Goal: Task Accomplishment & Management: Complete application form

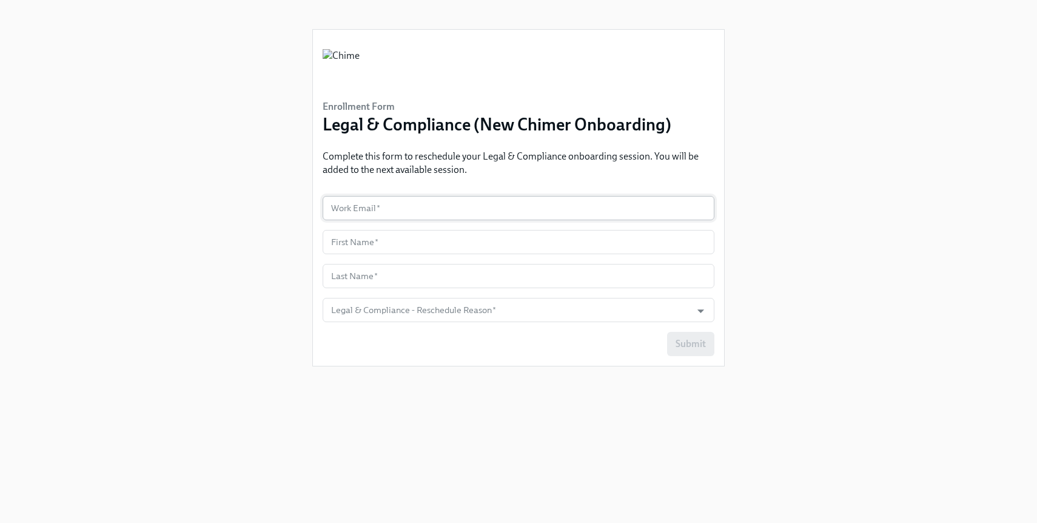
click at [447, 205] on input "text" at bounding box center [519, 208] width 392 height 24
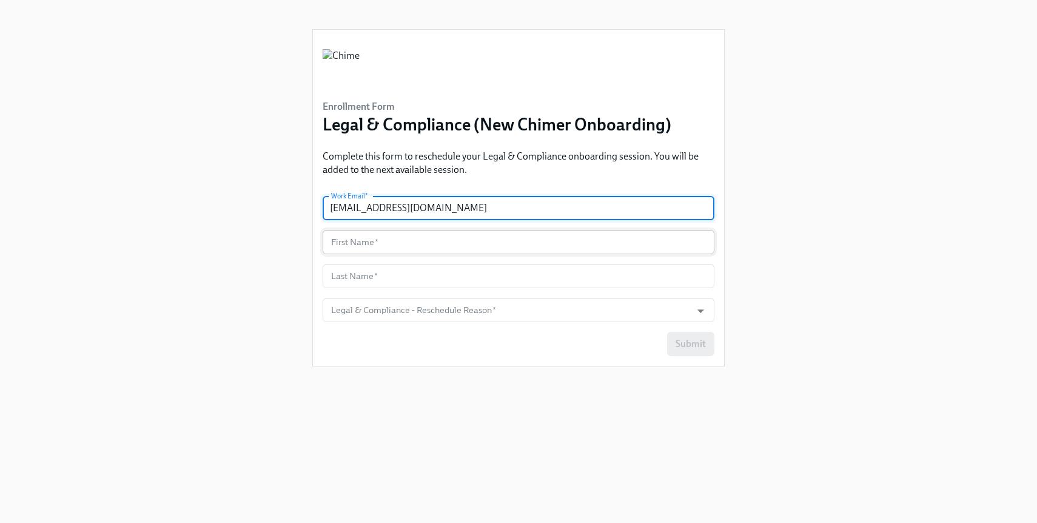
type input "[EMAIL_ADDRESS][DOMAIN_NAME]"
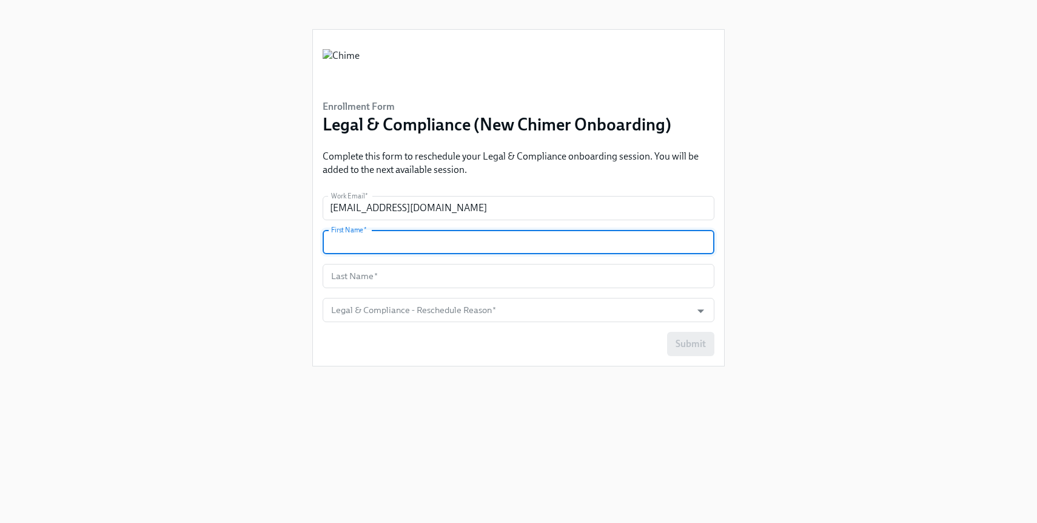
click at [439, 238] on input "text" at bounding box center [519, 242] width 392 height 24
type input "Kush"
click at [406, 267] on input "text" at bounding box center [519, 276] width 392 height 24
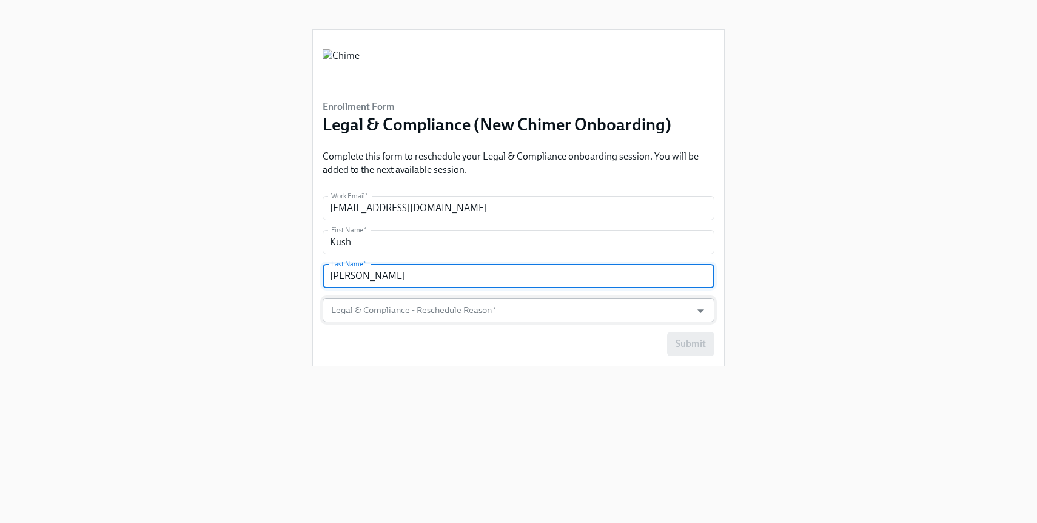
type input "[PERSON_NAME]"
click at [533, 315] on input "Legal & Compliance - Reschedule Reason   *" at bounding box center [507, 310] width 357 height 24
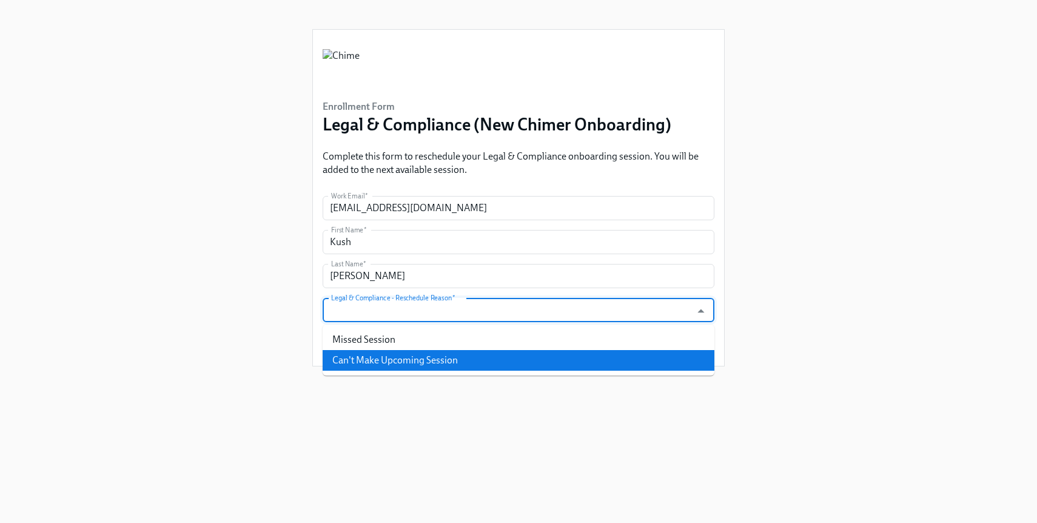
click at [493, 355] on li "Can't Make Upcoming Session" at bounding box center [519, 360] width 392 height 21
type input "Can't Make Upcoming Session"
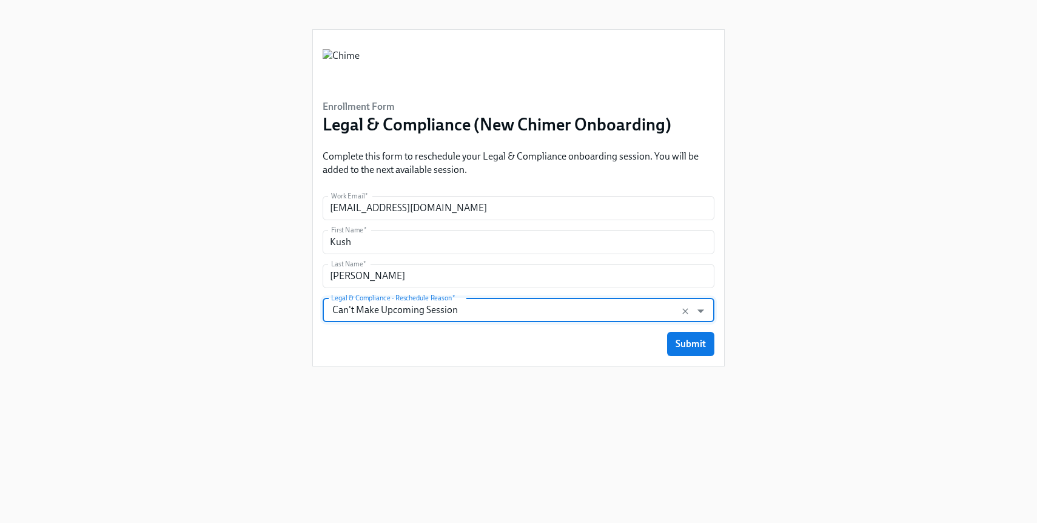
click at [519, 342] on div "Submit" at bounding box center [519, 344] width 392 height 24
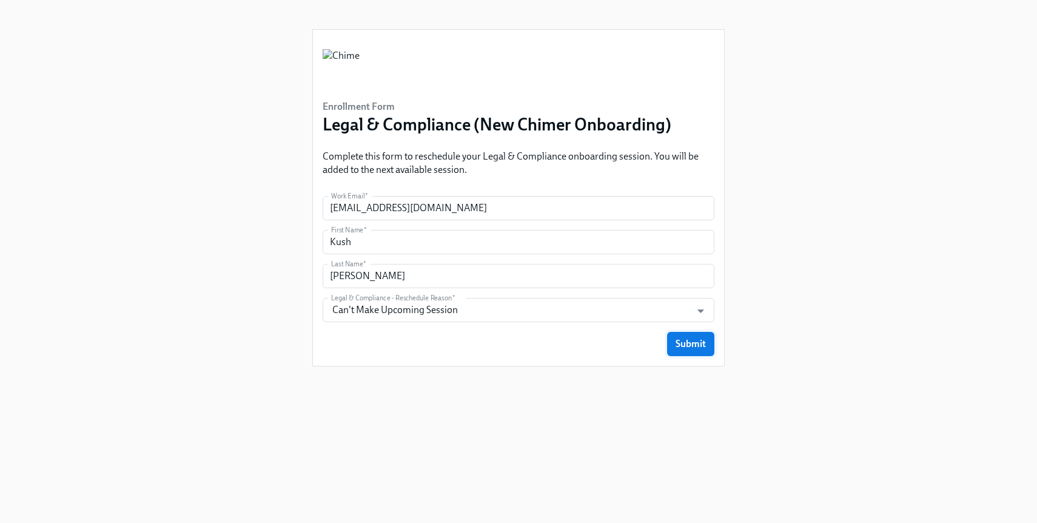
click at [681, 342] on span "Submit" at bounding box center [691, 344] width 30 height 12
